Goal: Use online tool/utility: Utilize a website feature to perform a specific function

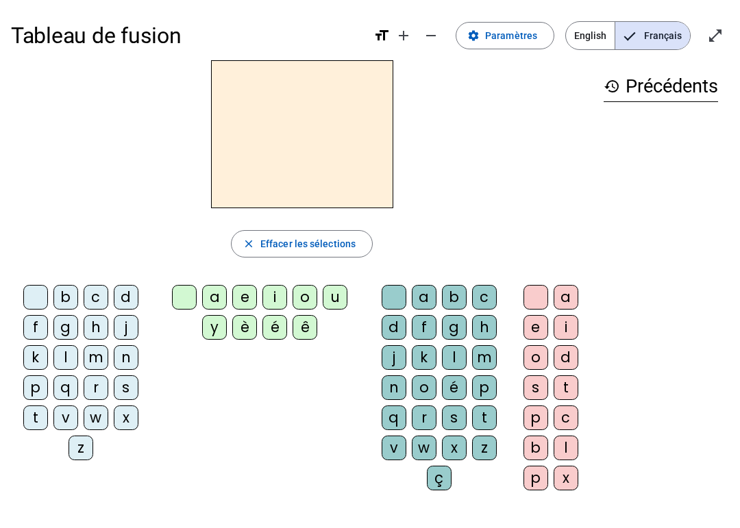
click at [277, 484] on div "Tableau de fusion format_size add remove settings Paramètres English Français o…" at bounding box center [370, 323] width 740 height 646
click at [558, 320] on div "i" at bounding box center [566, 327] width 25 height 25
click at [446, 357] on div "l" at bounding box center [454, 357] width 25 height 25
click at [546, 325] on div "e" at bounding box center [536, 327] width 25 height 25
click at [535, 330] on div "e" at bounding box center [536, 327] width 25 height 25
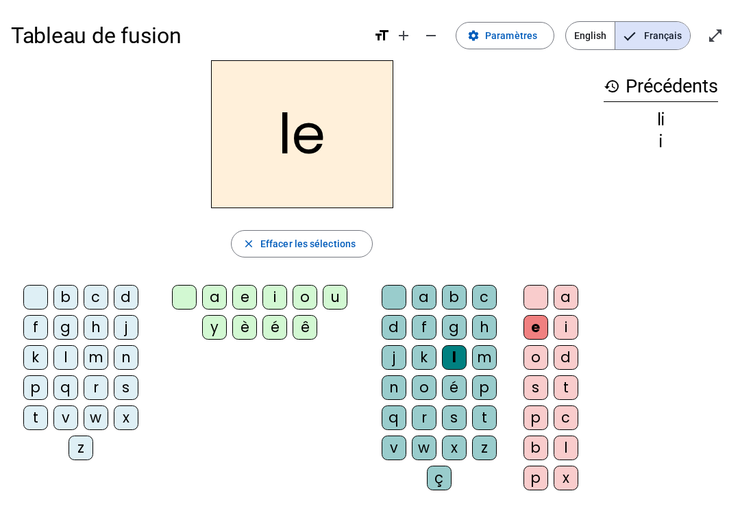
click at [534, 301] on div at bounding box center [536, 297] width 25 height 25
click at [396, 292] on div at bounding box center [394, 297] width 25 height 25
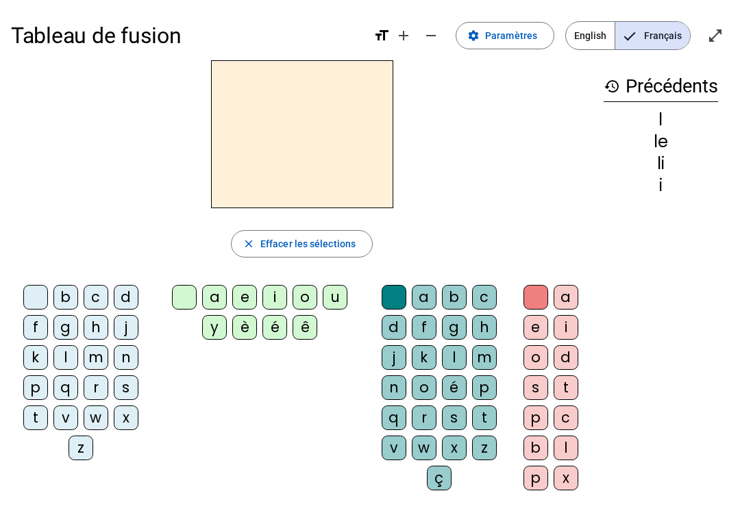
click at [487, 439] on div "z" at bounding box center [484, 448] width 25 height 25
click at [559, 321] on div "i" at bounding box center [566, 327] width 25 height 25
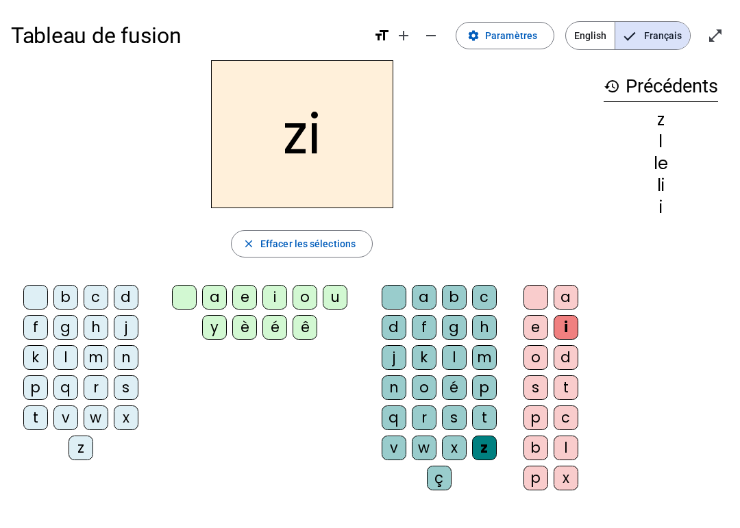
click at [385, 292] on div at bounding box center [394, 297] width 25 height 25
click at [524, 292] on div at bounding box center [536, 297] width 25 height 25
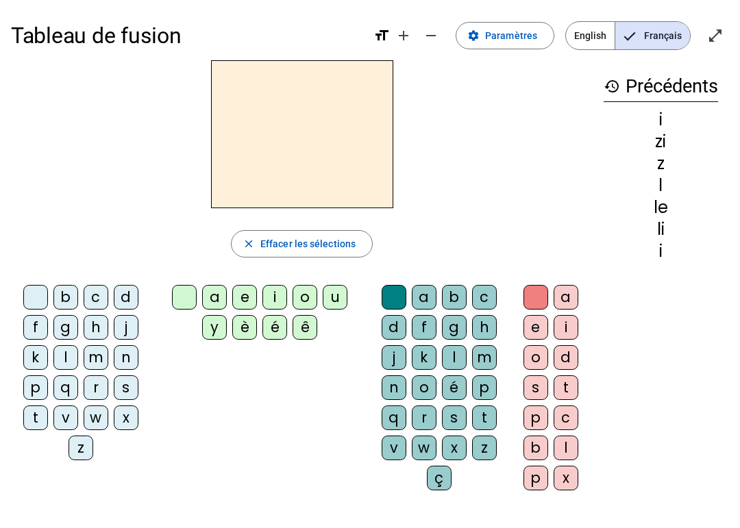
click at [280, 304] on div "i" at bounding box center [275, 297] width 25 height 25
click at [321, 481] on div "b c d f g h j k l m n p q r s t v w x z a e i o u y è é ê a b c d f g h j k l m…" at bounding box center [302, 391] width 582 height 222
click at [456, 353] on div "l" at bounding box center [454, 357] width 25 height 25
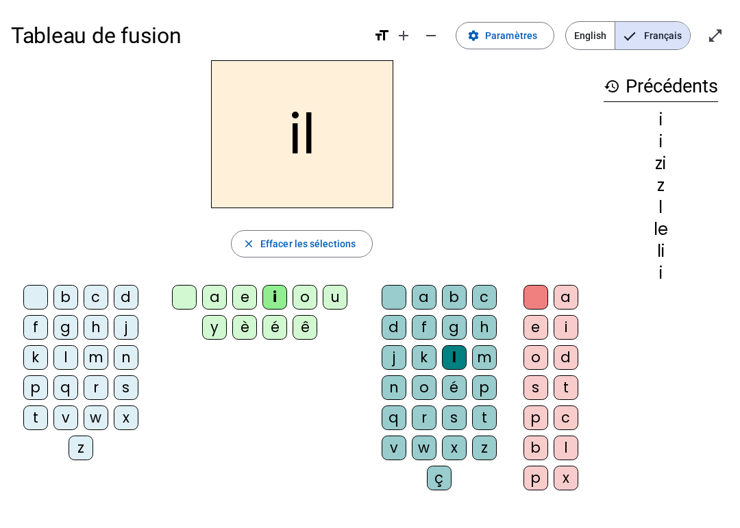
click at [226, 484] on div "b c d f g h j k l m n p q r s t v w x z a e i o u y è é ê a b c d f g h j k l m…" at bounding box center [302, 391] width 582 height 222
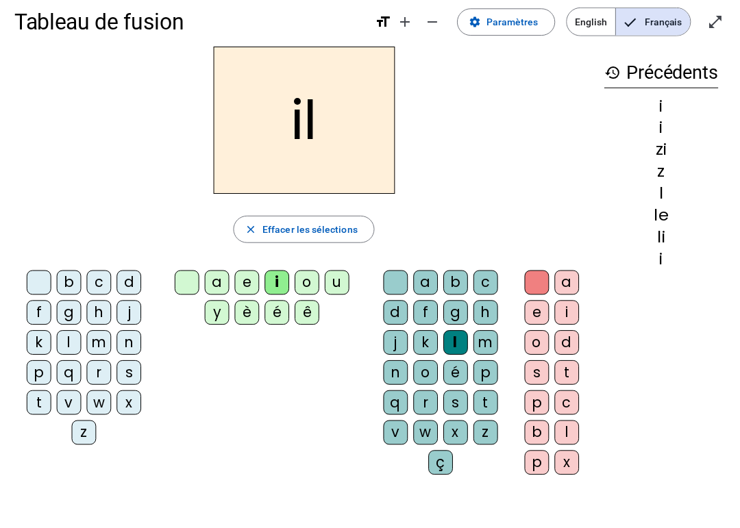
scroll to position [19, 0]
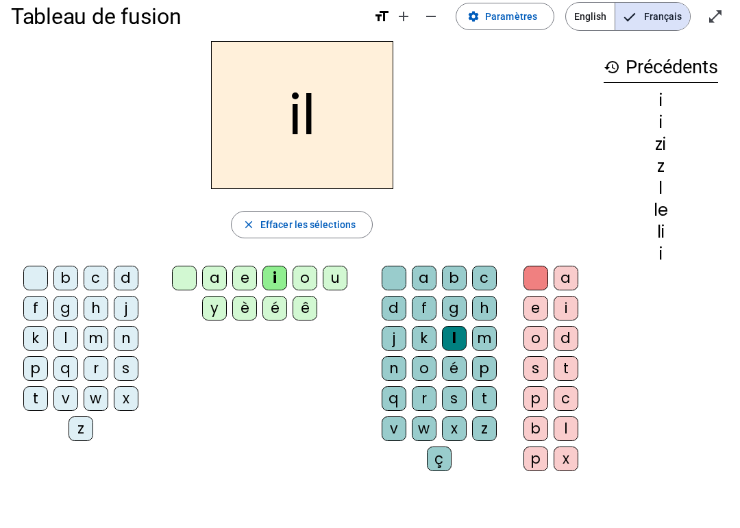
click at [106, 481] on div "b c d f g h j k l m n p q r s t v w x z a e i o u y è é ê a b c d f g h j k l m…" at bounding box center [302, 371] width 582 height 222
click at [99, 335] on div "m" at bounding box center [96, 338] width 25 height 25
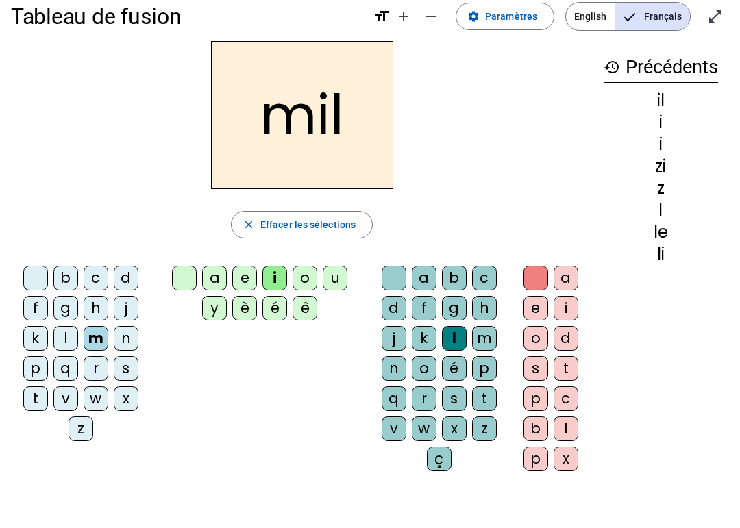
click at [199, 270] on letter-bubble at bounding box center [187, 281] width 30 height 30
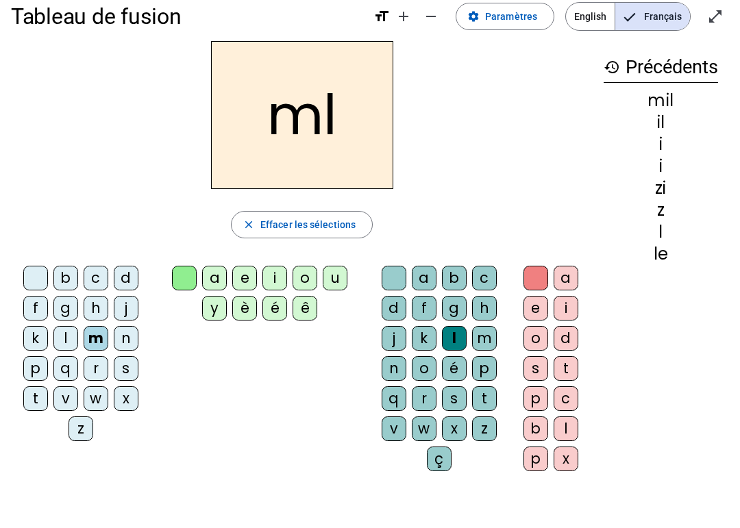
click at [217, 268] on div "a" at bounding box center [214, 278] width 25 height 25
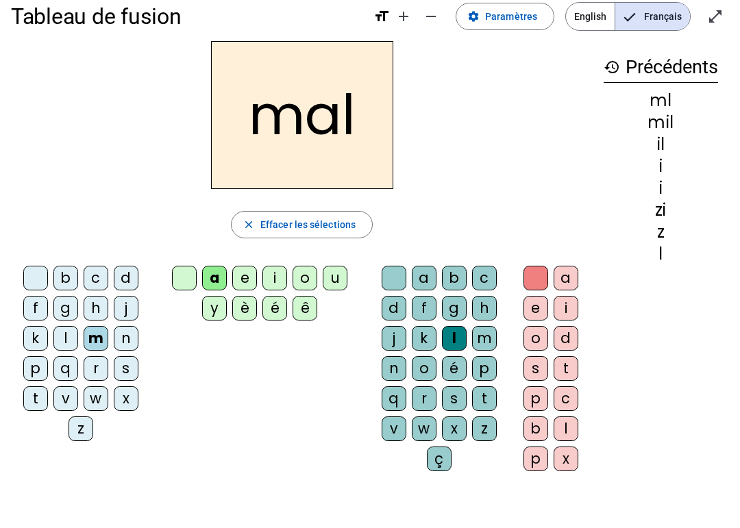
click at [184, 260] on div "mal close Effacer les sélections b c d f g h j k l m n p q r s t v w x z a e i …" at bounding box center [302, 261] width 582 height 441
click at [174, 267] on div at bounding box center [184, 278] width 25 height 25
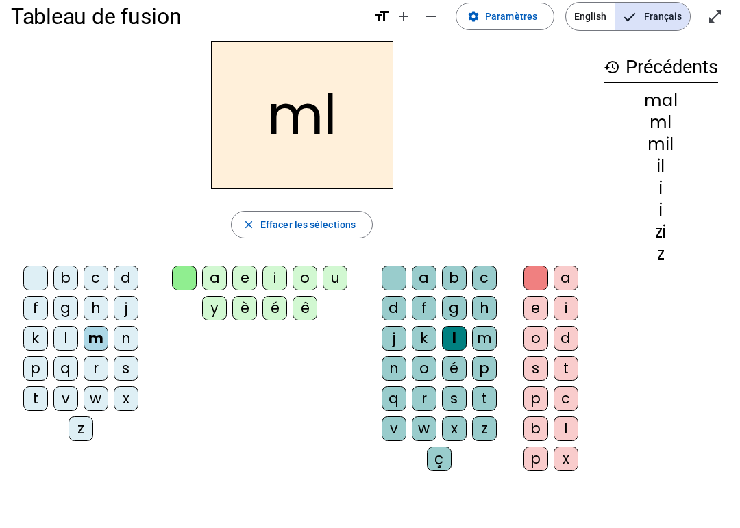
click at [213, 267] on div "a" at bounding box center [214, 278] width 25 height 25
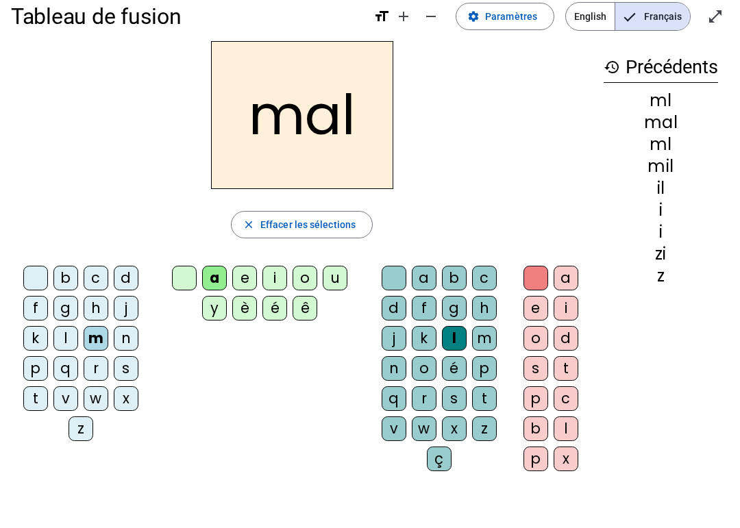
scroll to position [0, 0]
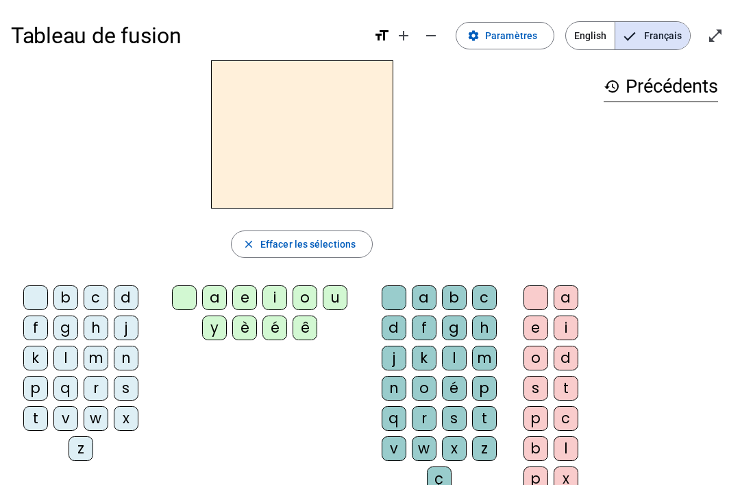
click at [100, 359] on div "m" at bounding box center [96, 357] width 25 height 25
click at [214, 301] on div "a" at bounding box center [214, 297] width 25 height 25
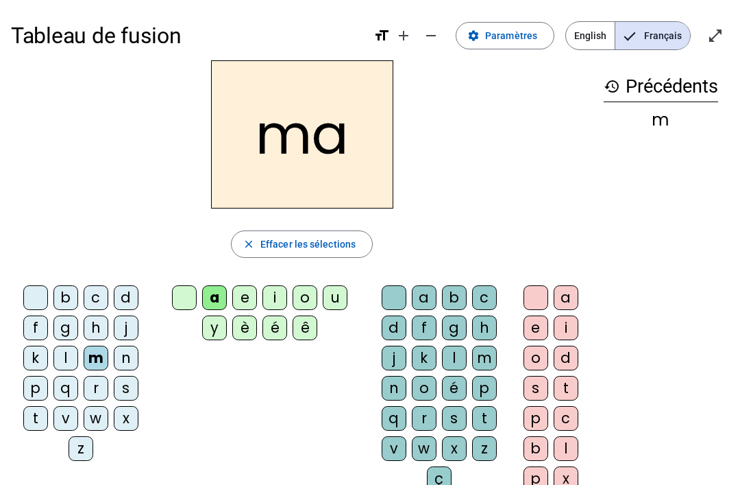
click at [452, 356] on div "l" at bounding box center [454, 357] width 25 height 25
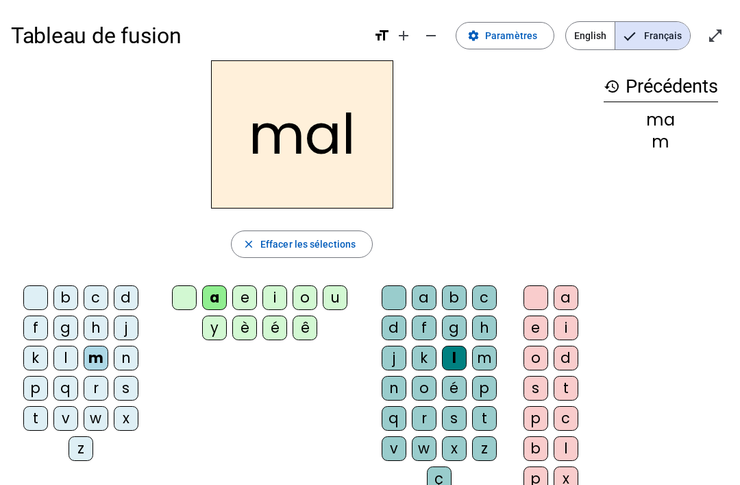
click at [396, 287] on div at bounding box center [394, 297] width 25 height 25
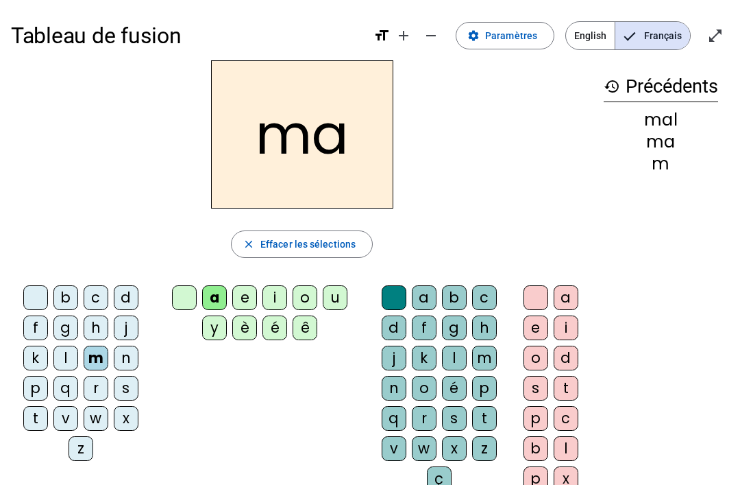
click at [154, 438] on div "b c d f g h j k l m n p q r s t v w x z" at bounding box center [83, 376] width 145 height 192
click at [77, 351] on div "l" at bounding box center [65, 357] width 25 height 25
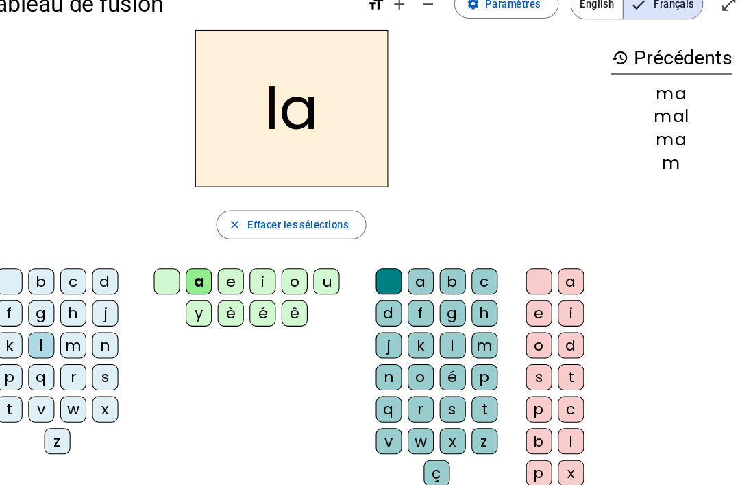
scroll to position [10, 0]
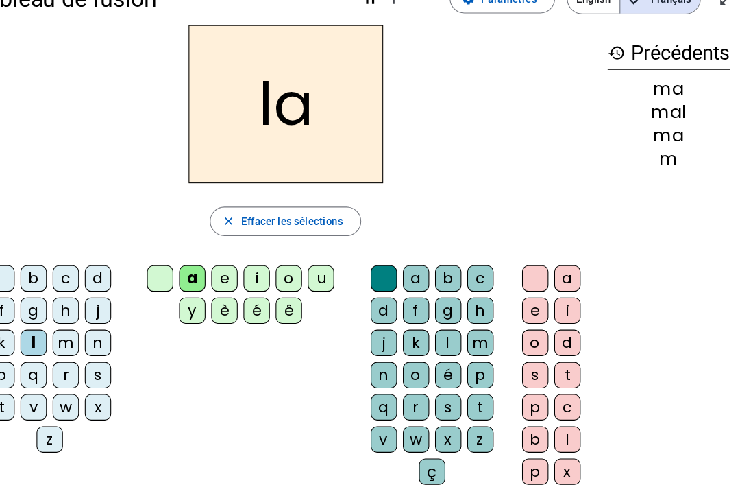
click at [472, 366] on div "p" at bounding box center [484, 378] width 25 height 25
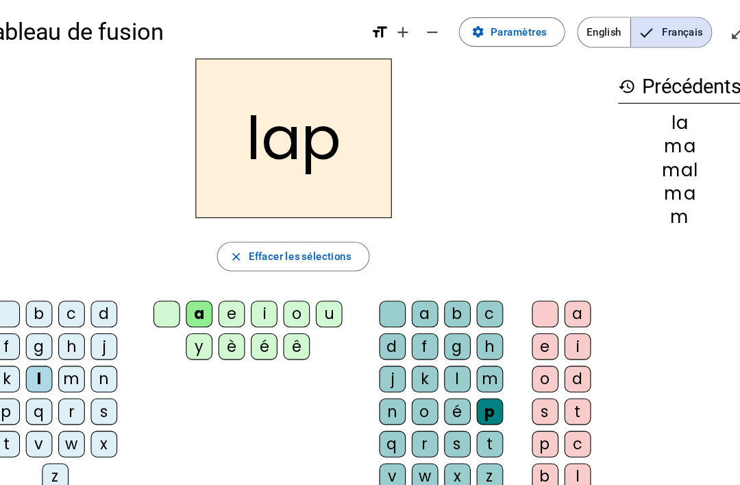
scroll to position [5, 0]
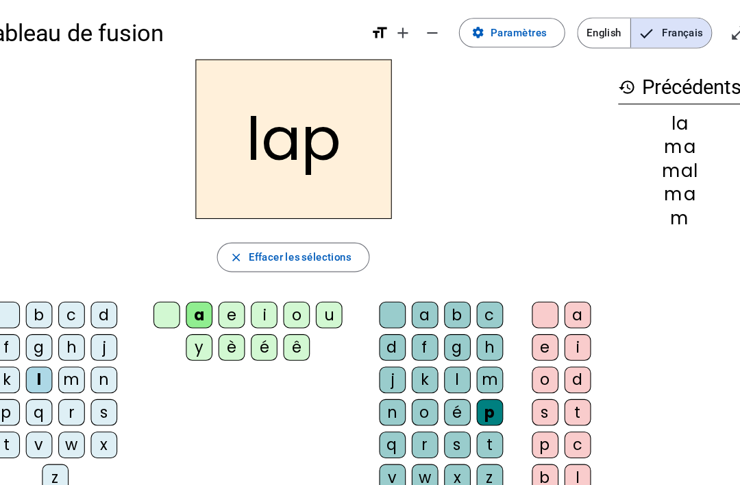
click at [520, 342] on div "a e i o d s t p c b l p x" at bounding box center [553, 385] width 67 height 211
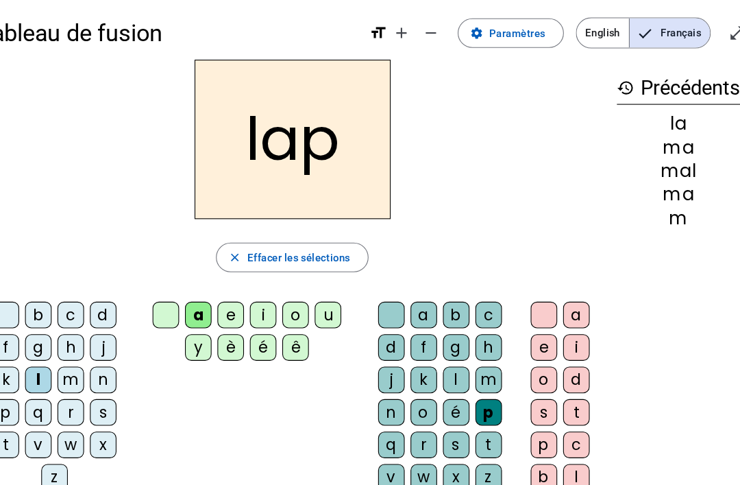
click at [472, 321] on div "h" at bounding box center [484, 323] width 25 height 25
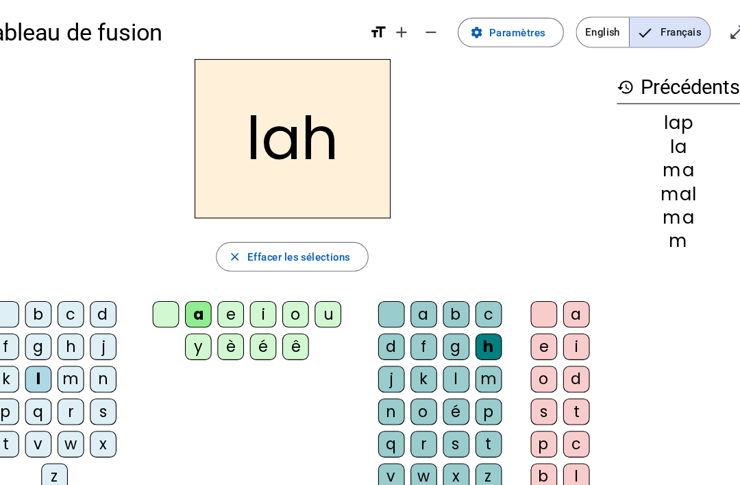
click at [236, 348] on div "b c d f g h j k l m n p q r s t v w x z a e i o u y è é ê a b c d f g h j k l m…" at bounding box center [302, 385] width 582 height 222
click at [382, 302] on div at bounding box center [394, 292] width 25 height 25
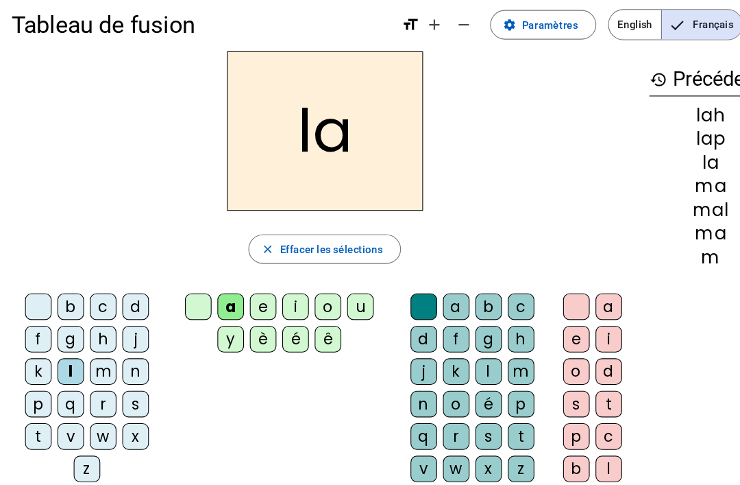
scroll to position [16, 0]
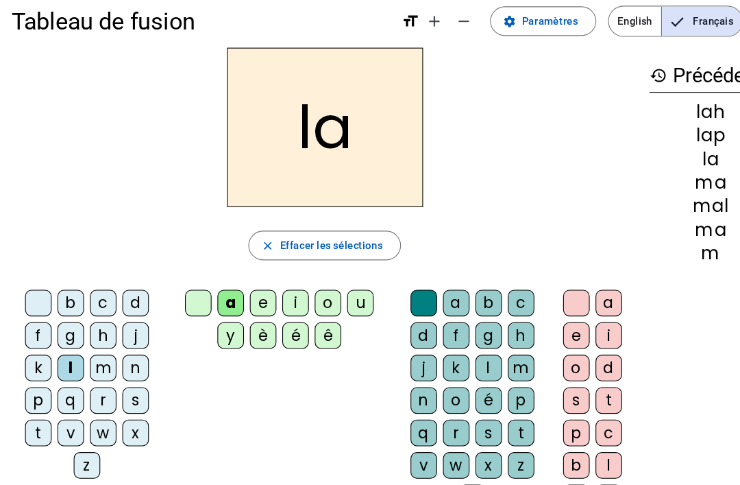
click at [345, 275] on div "u" at bounding box center [335, 281] width 25 height 25
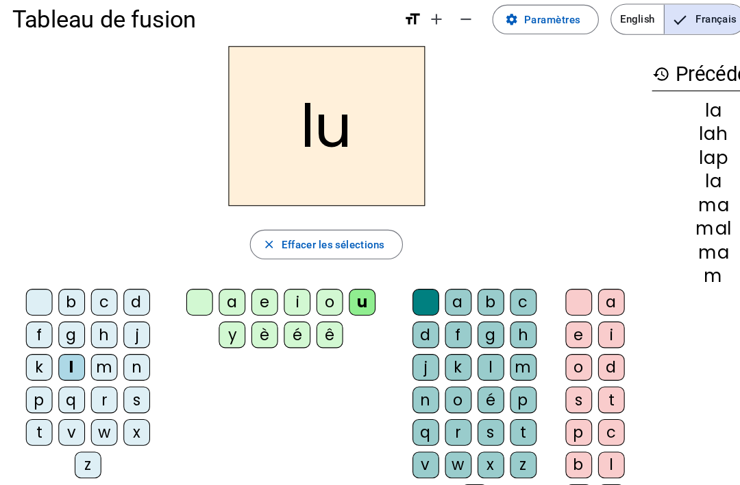
scroll to position [22, 0]
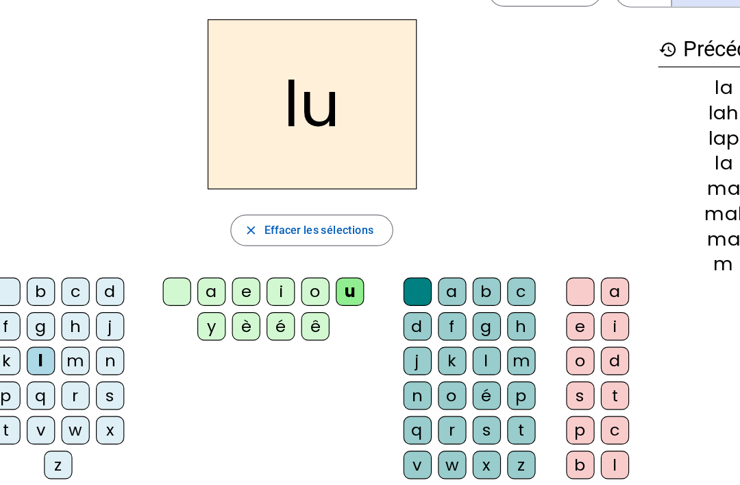
click at [114, 263] on div "d" at bounding box center [126, 275] width 25 height 25
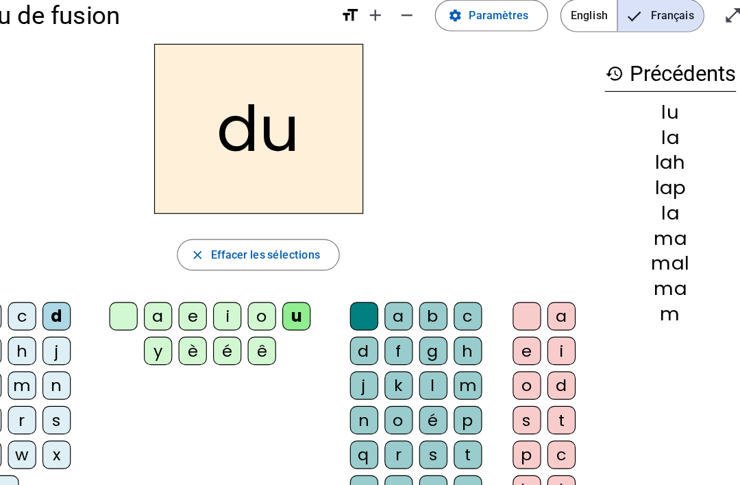
scroll to position [0, 0]
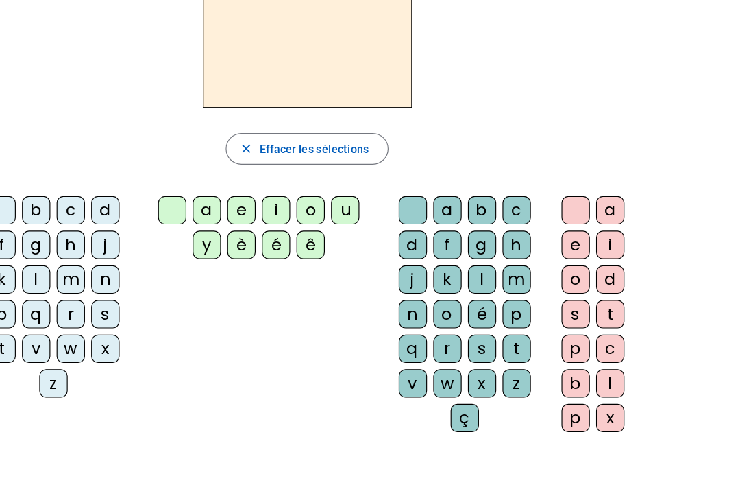
scroll to position [86, 0]
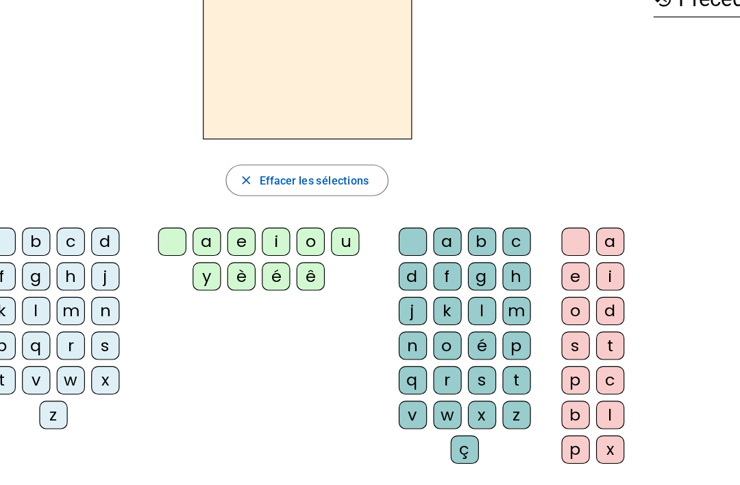
click at [114, 210] on div "d" at bounding box center [126, 211] width 25 height 25
click at [323, 210] on div "u" at bounding box center [335, 211] width 25 height 25
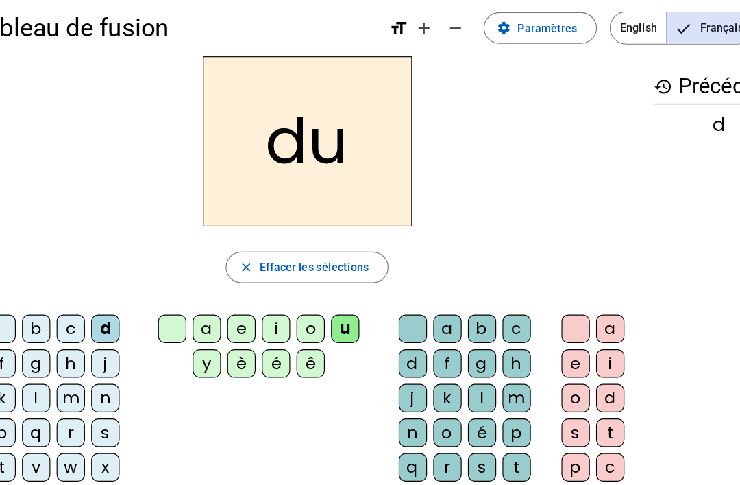
scroll to position [0, 0]
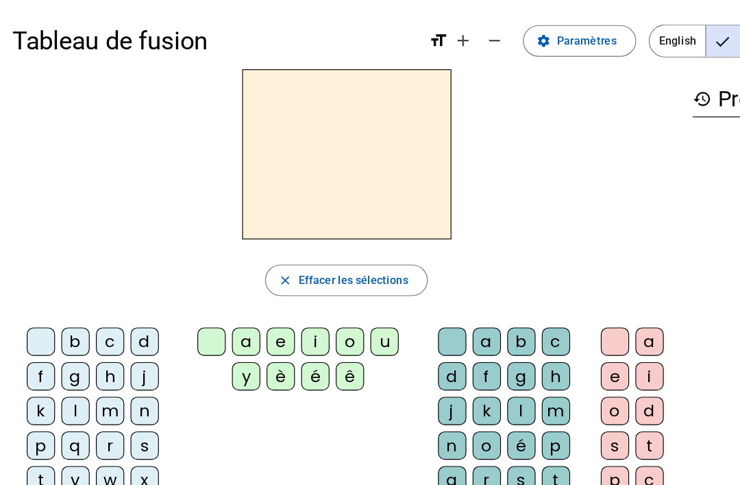
click at [135, 291] on div "d" at bounding box center [126, 297] width 25 height 25
click at [347, 289] on div "u" at bounding box center [335, 297] width 25 height 25
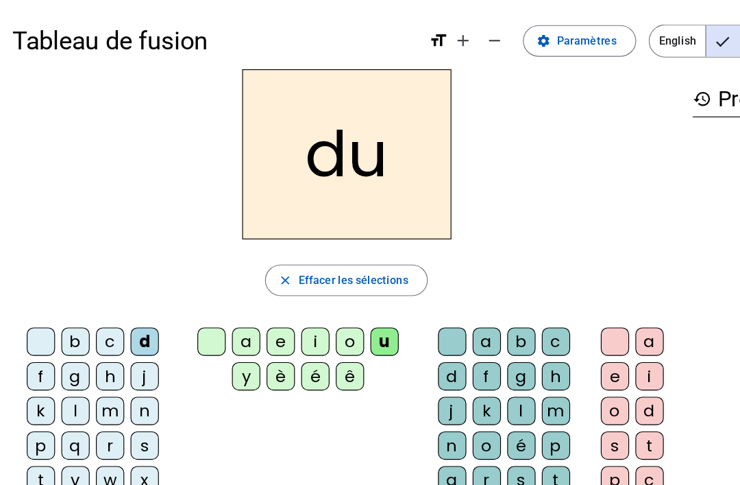
click at [272, 365] on div "b c d f g h j k l m n p q r s t v w x z a e i o u y è é ê a b c d f g h j k l m…" at bounding box center [302, 391] width 582 height 222
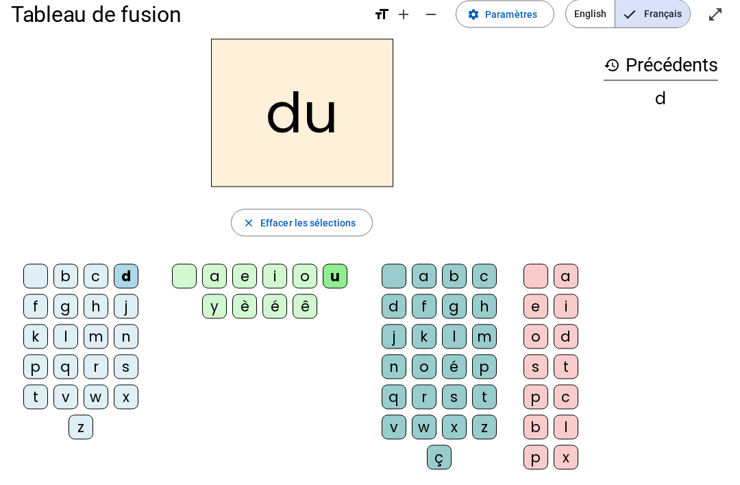
scroll to position [22, 0]
click at [42, 406] on div "t" at bounding box center [35, 396] width 25 height 25
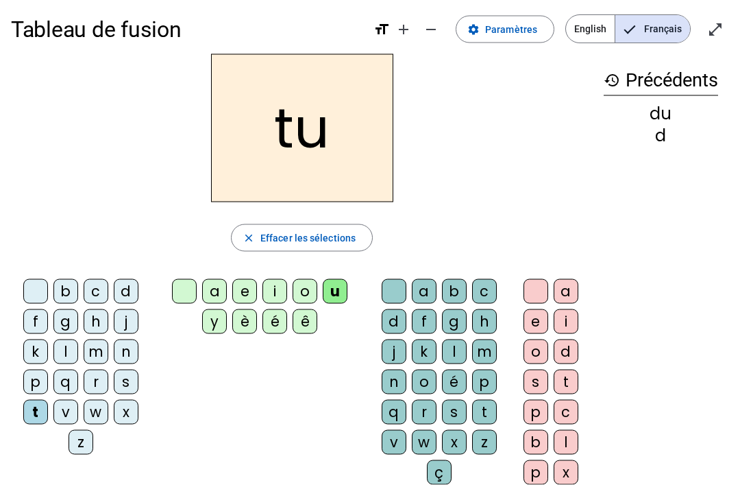
scroll to position [0, 0]
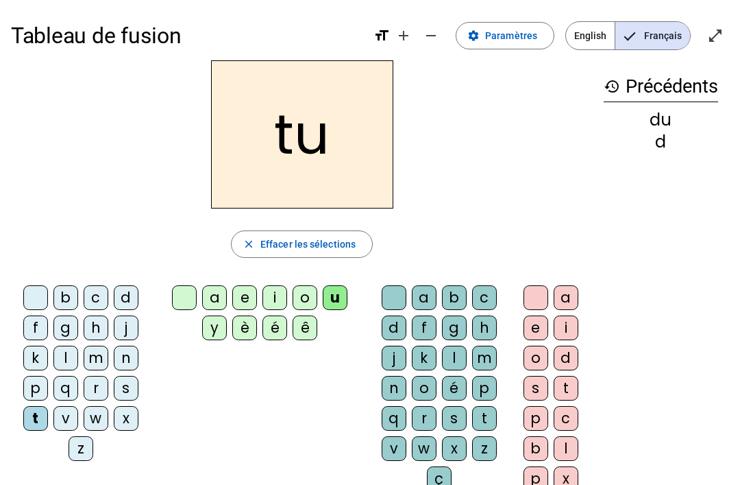
click at [254, 292] on div "e" at bounding box center [244, 297] width 25 height 25
click at [121, 278] on div "te close Effacer les sélections b c d f g h j k l m n p q r s t v w x z a e i o…" at bounding box center [302, 280] width 582 height 441
click at [130, 289] on div "d" at bounding box center [126, 297] width 25 height 25
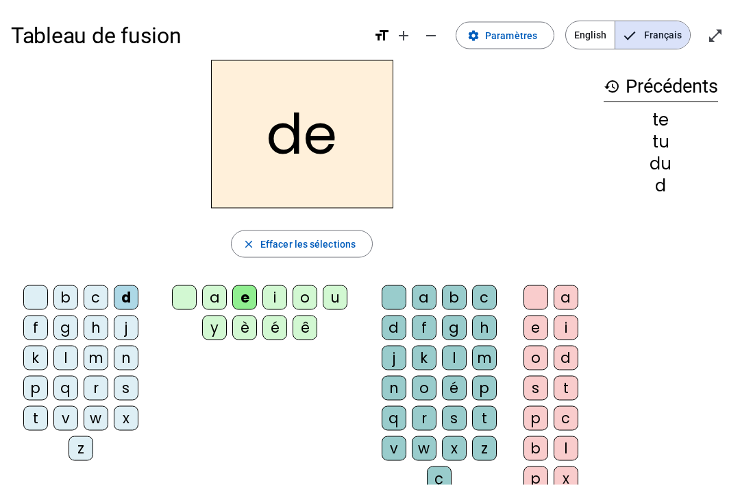
scroll to position [1, 0]
click at [135, 321] on div "j" at bounding box center [126, 327] width 25 height 25
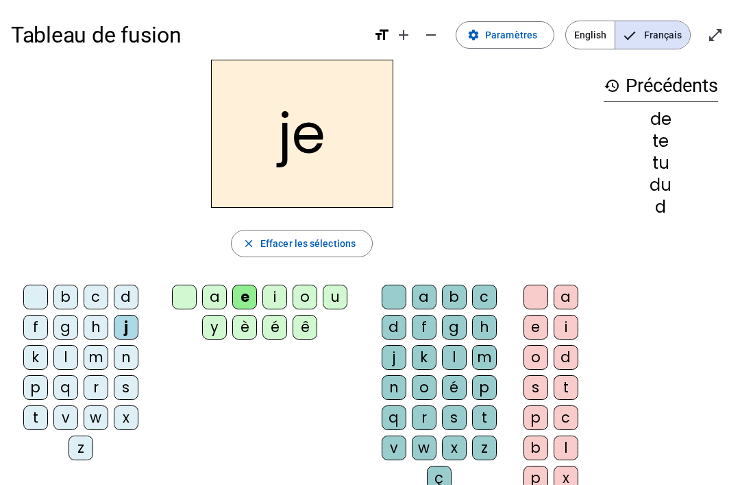
click at [59, 335] on div "g" at bounding box center [65, 327] width 25 height 25
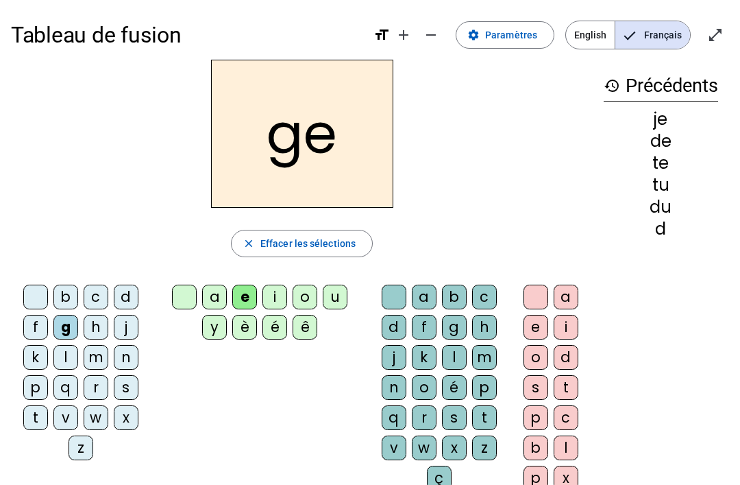
click at [137, 327] on div "j" at bounding box center [126, 327] width 25 height 25
